Goal: Transaction & Acquisition: Purchase product/service

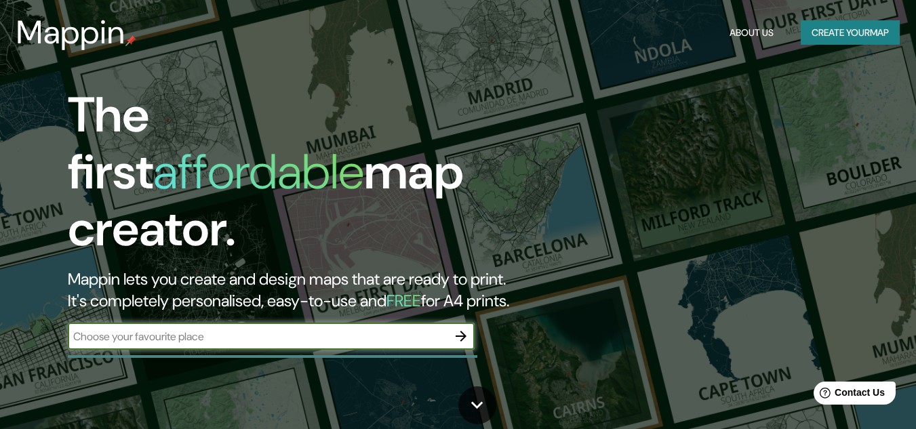
click at [237, 329] on input "text" at bounding box center [258, 337] width 380 height 16
type input "ica"
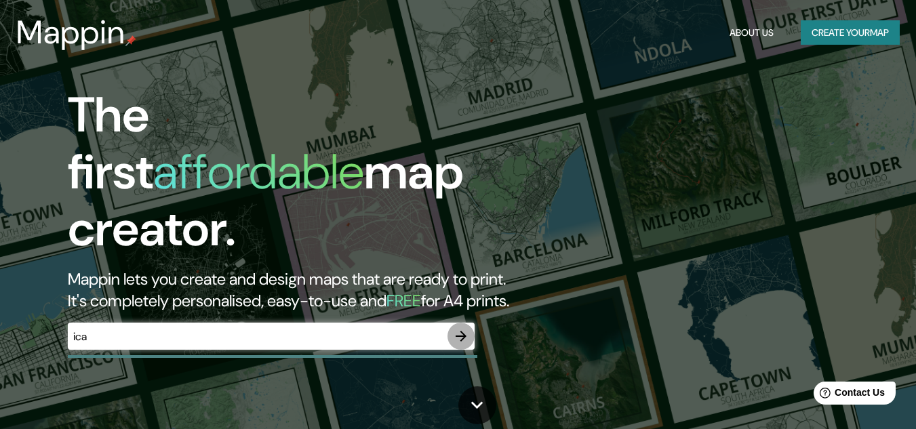
click at [459, 328] on icon "button" at bounding box center [461, 336] width 16 height 16
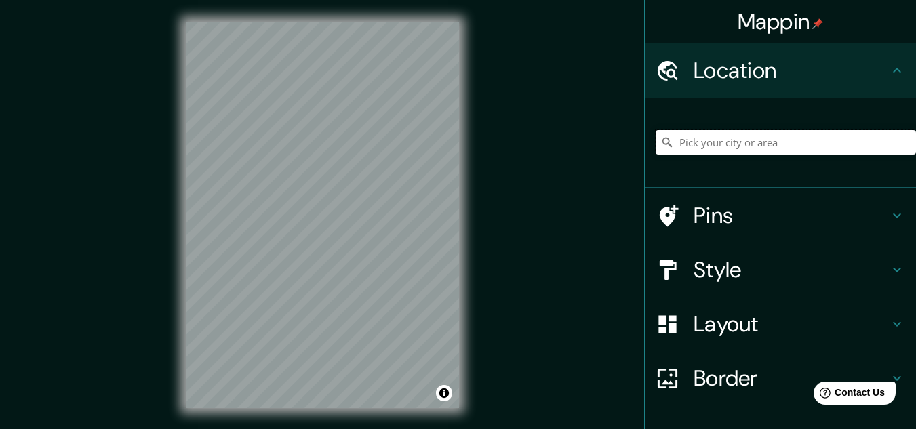
click at [690, 135] on input "Pick your city or area" at bounding box center [786, 142] width 260 height 24
click at [690, 135] on input "m" at bounding box center [786, 142] width 260 height 24
type input "m"
drag, startPoint x: 841, startPoint y: 143, endPoint x: 696, endPoint y: 134, distance: 145.4
click at [696, 134] on input "Regional, [GEOGRAPHIC_DATA], [GEOGRAPHIC_DATA], [GEOGRAPHIC_DATA]" at bounding box center [786, 142] width 260 height 24
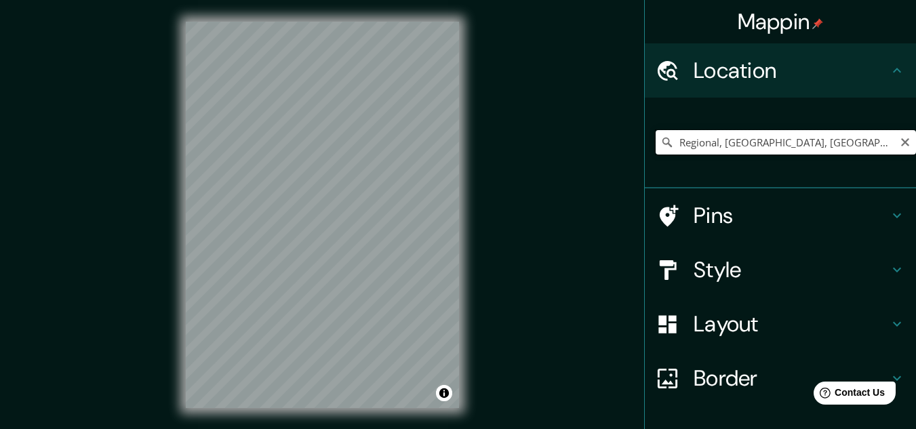
click at [696, 134] on input "Regional, [GEOGRAPHIC_DATA], [GEOGRAPHIC_DATA], [GEOGRAPHIC_DATA]" at bounding box center [786, 142] width 260 height 24
drag, startPoint x: 759, startPoint y: 144, endPoint x: 649, endPoint y: 135, distance: 110.9
click at [656, 135] on input "Regional, [GEOGRAPHIC_DATA], [GEOGRAPHIC_DATA], [GEOGRAPHIC_DATA]" at bounding box center [786, 142] width 260 height 24
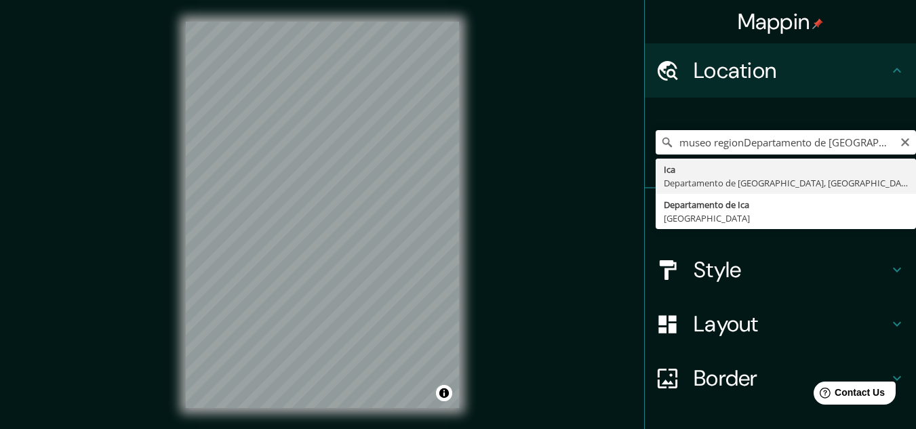
type input "Ica, [GEOGRAPHIC_DATA], [GEOGRAPHIC_DATA]"
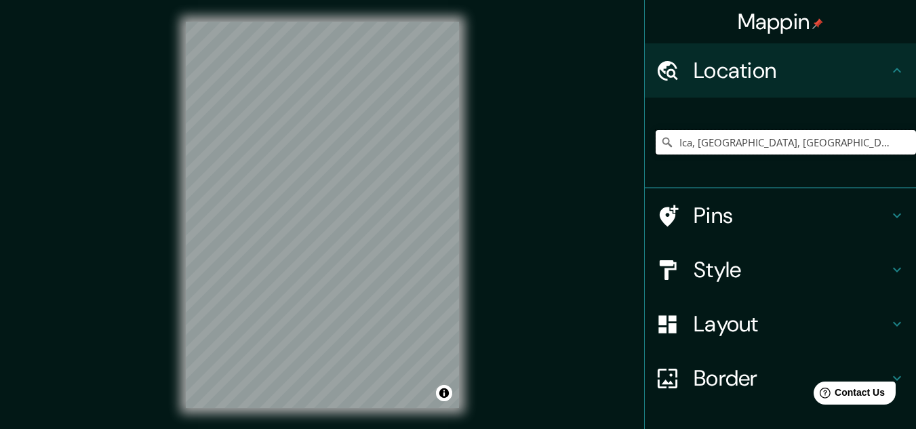
drag, startPoint x: 839, startPoint y: 142, endPoint x: 554, endPoint y: 102, distance: 287.6
click at [554, 102] on div "Mappin Location [GEOGRAPHIC_DATA], [GEOGRAPHIC_DATA], [GEOGRAPHIC_DATA] Pins St…" at bounding box center [458, 226] width 916 height 452
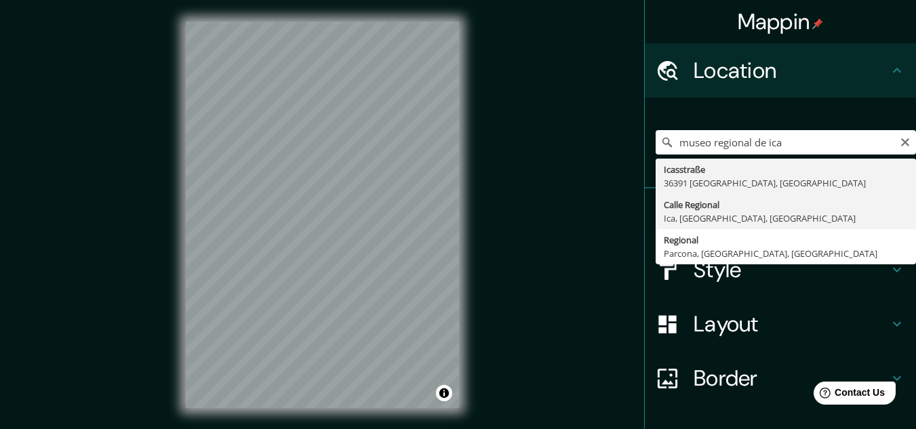
type input "Calle Regional, [GEOGRAPHIC_DATA], [GEOGRAPHIC_DATA], [GEOGRAPHIC_DATA]"
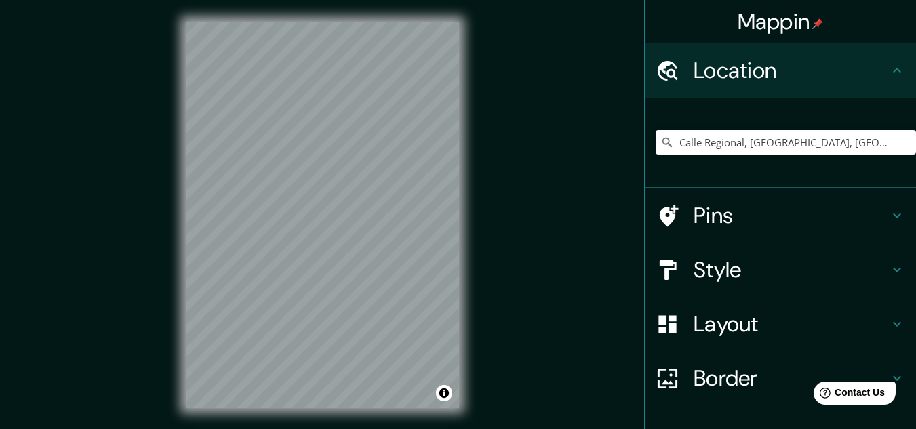
click at [728, 270] on h4 "Style" at bounding box center [791, 269] width 195 height 27
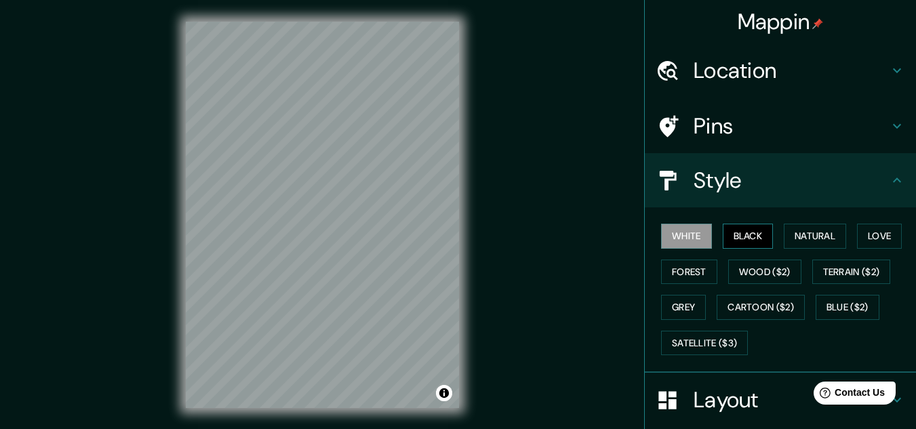
click at [743, 240] on button "Black" at bounding box center [748, 236] width 51 height 25
click at [797, 243] on button "Natural" at bounding box center [815, 236] width 62 height 25
click at [740, 244] on button "Black" at bounding box center [748, 236] width 51 height 25
click at [798, 238] on button "Natural" at bounding box center [815, 236] width 62 height 25
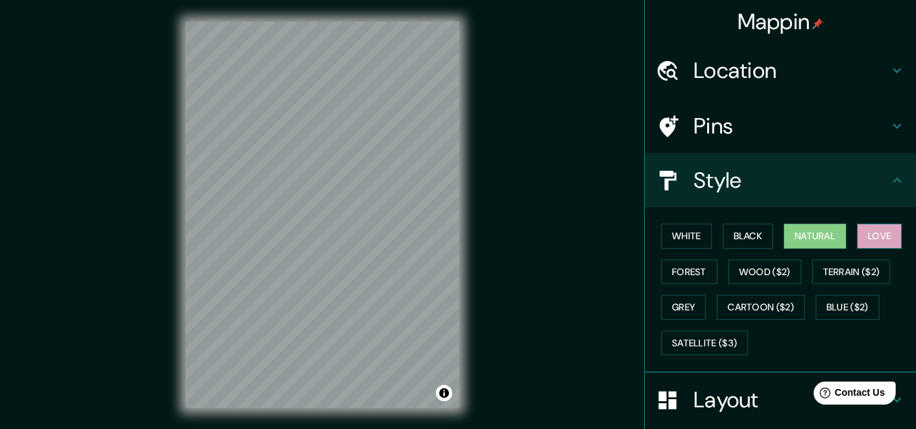
click at [869, 237] on button "Love" at bounding box center [879, 236] width 45 height 25
click at [679, 283] on button "Forest" at bounding box center [689, 272] width 56 height 25
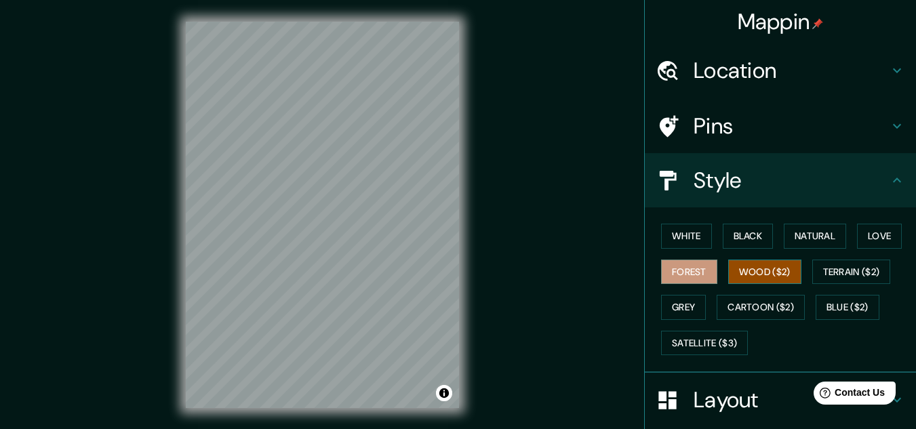
click at [756, 266] on button "Wood ($2)" at bounding box center [764, 272] width 73 height 25
click at [847, 268] on button "Terrain ($2)" at bounding box center [851, 272] width 79 height 25
click at [749, 271] on button "Wood ($2)" at bounding box center [764, 272] width 73 height 25
click at [667, 304] on button "Grey" at bounding box center [683, 307] width 45 height 25
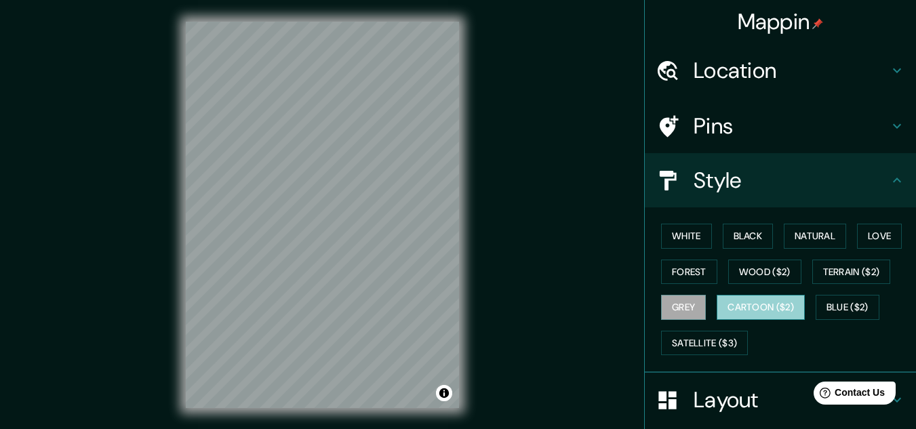
click at [759, 301] on button "Cartoon ($2)" at bounding box center [761, 307] width 88 height 25
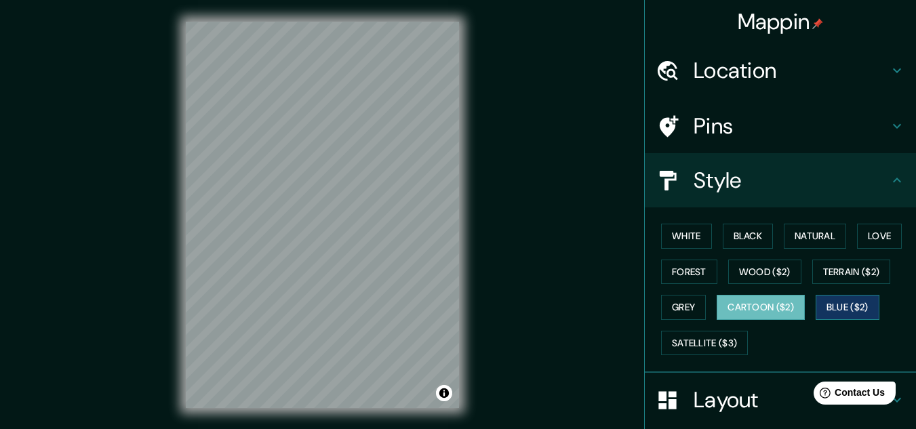
click at [843, 312] on button "Blue ($2)" at bounding box center [848, 307] width 64 height 25
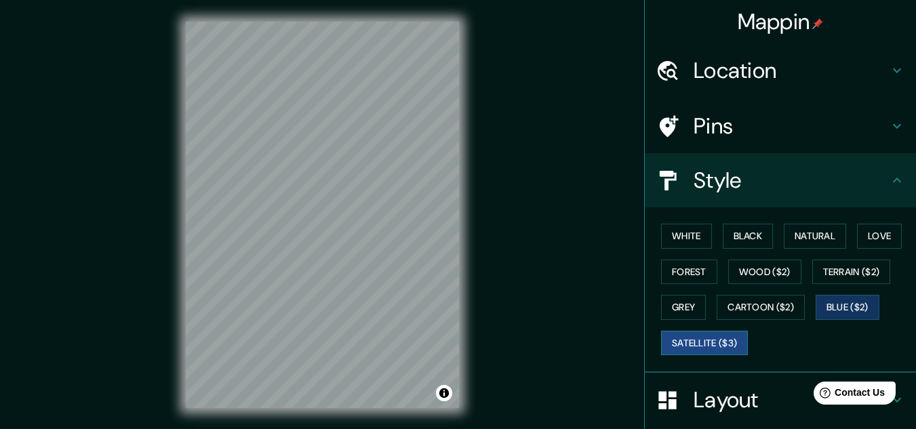
click at [709, 338] on button "Satellite ($3)" at bounding box center [704, 343] width 87 height 25
click at [738, 239] on button "Black" at bounding box center [748, 236] width 51 height 25
